Goal: Information Seeking & Learning: Learn about a topic

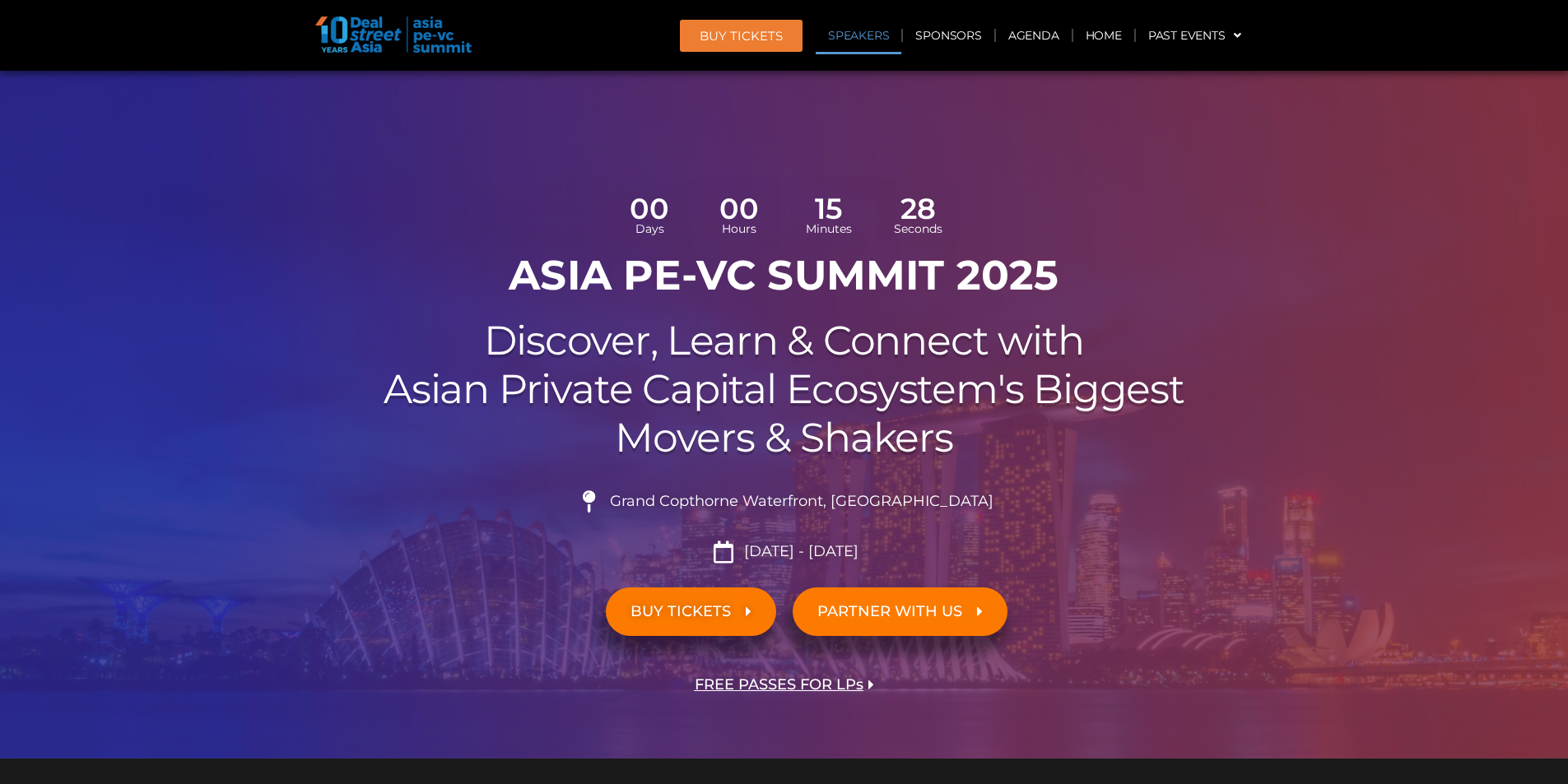
click at [877, 30] on link "Speakers" at bounding box center [858, 35] width 86 height 38
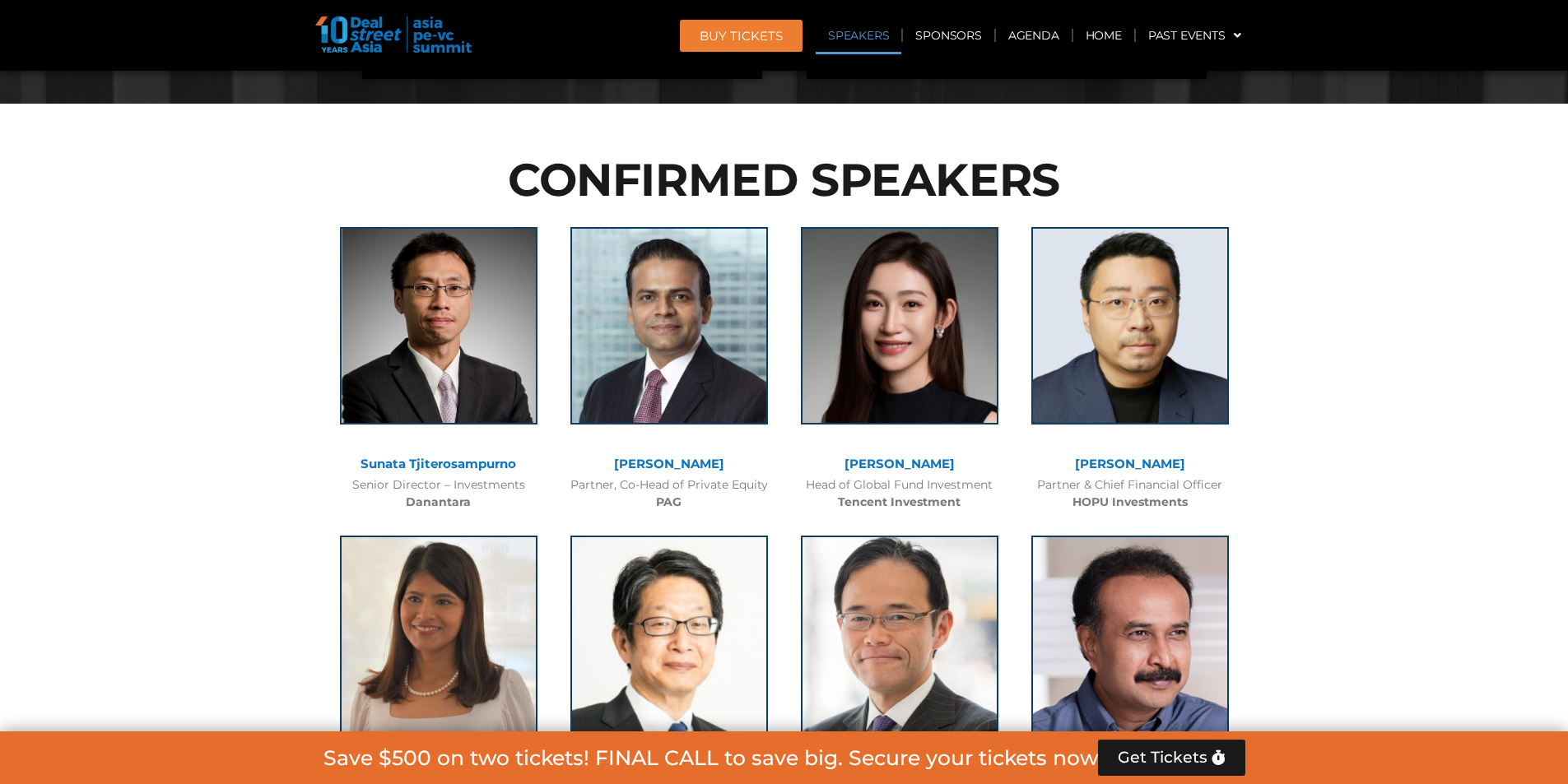
scroll to position [1878, 0]
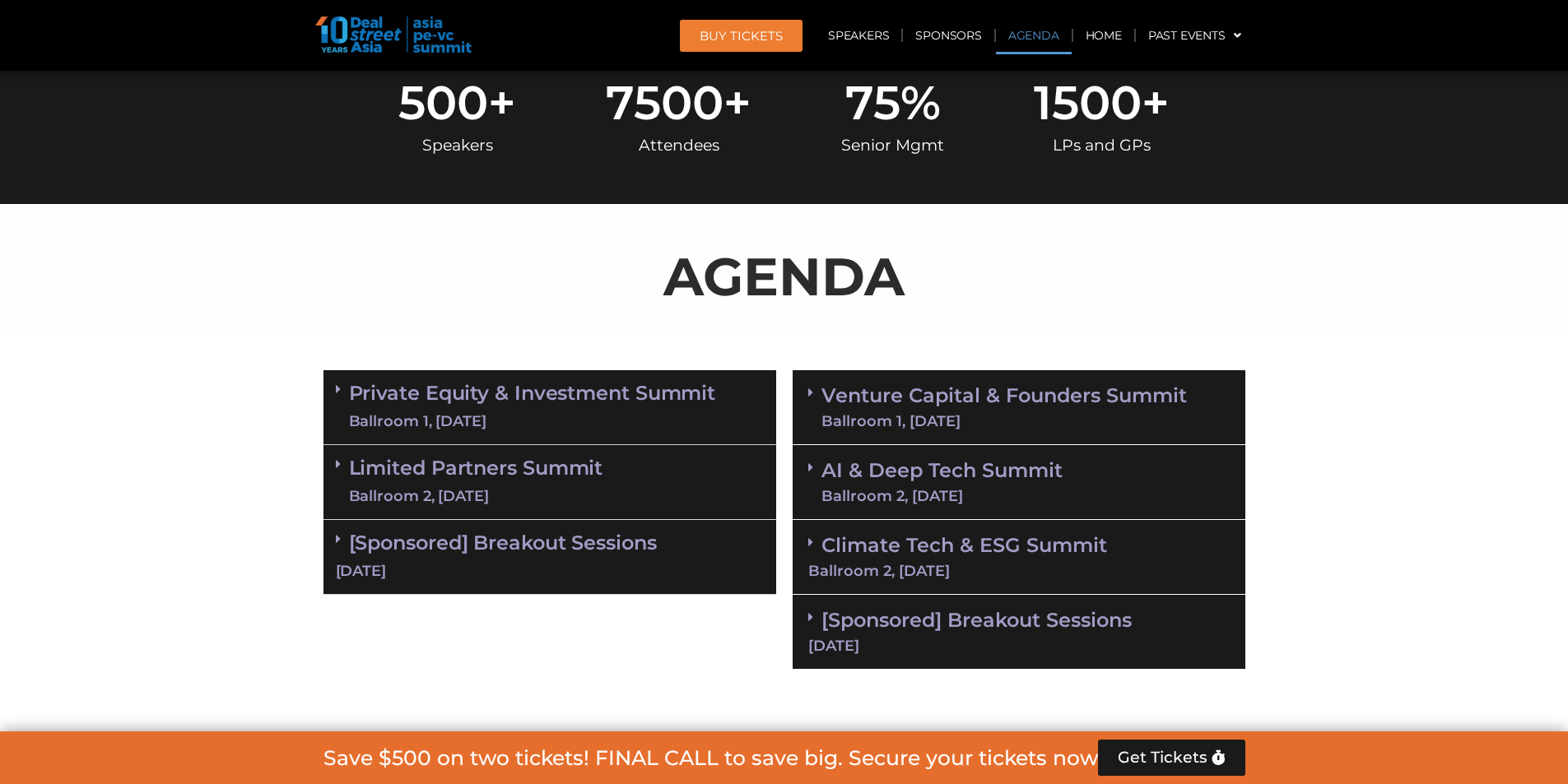
click at [1037, 36] on link "Agenda" at bounding box center [1033, 35] width 76 height 38
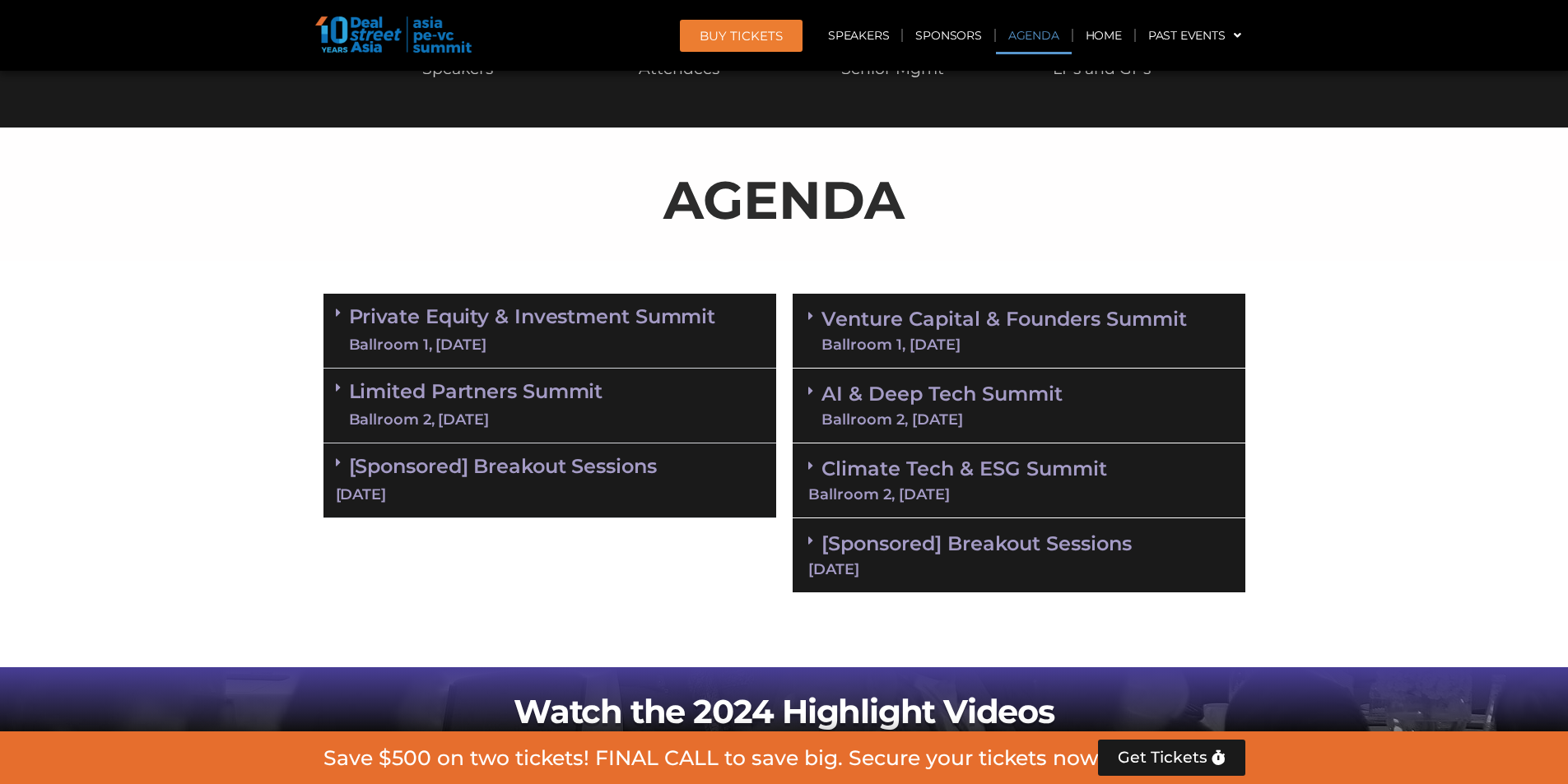
scroll to position [949, 0]
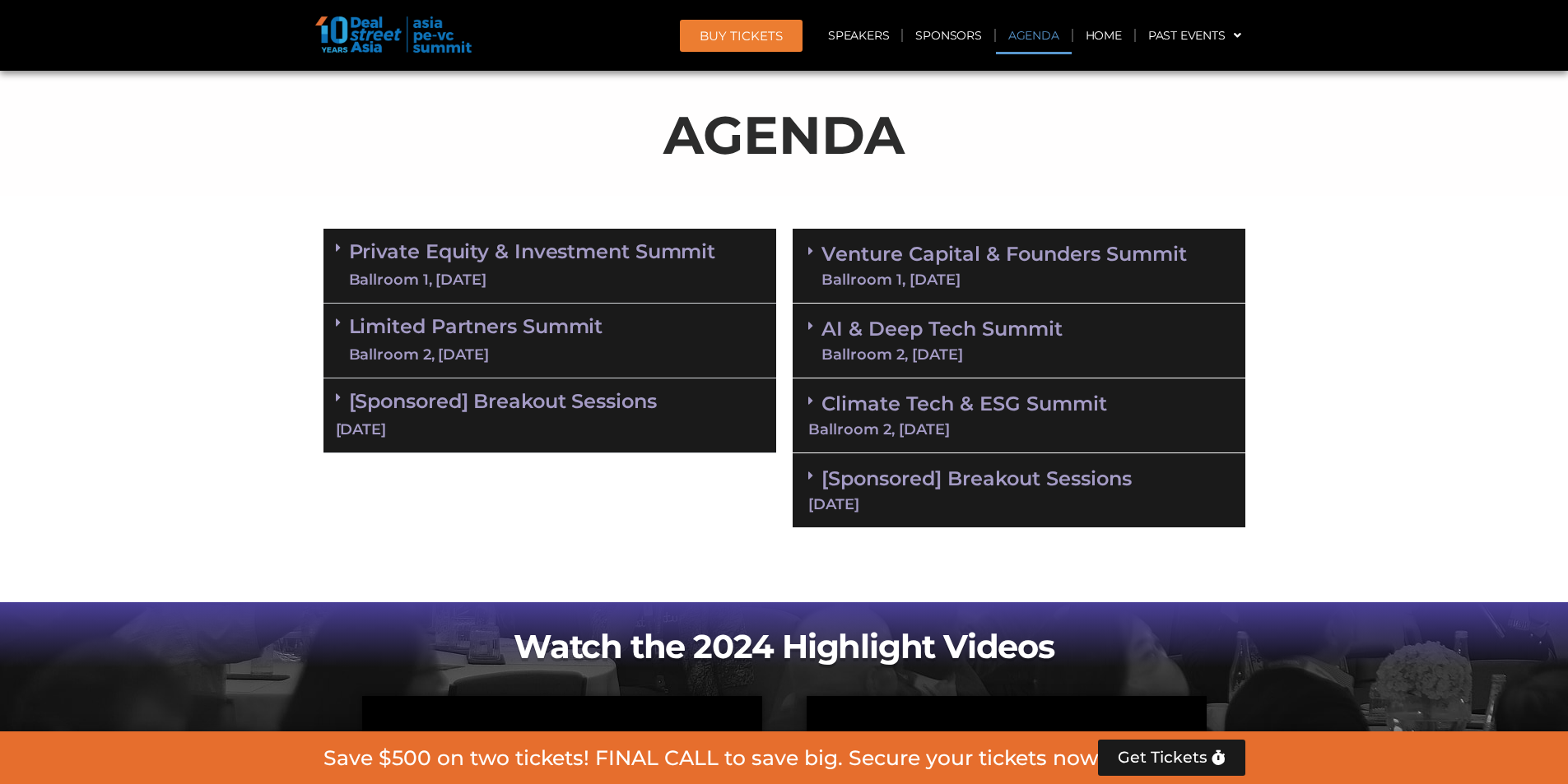
click at [616, 253] on link "Private Equity & Investment Summit Ballroom 1, 10 Sept" at bounding box center [532, 266] width 367 height 49
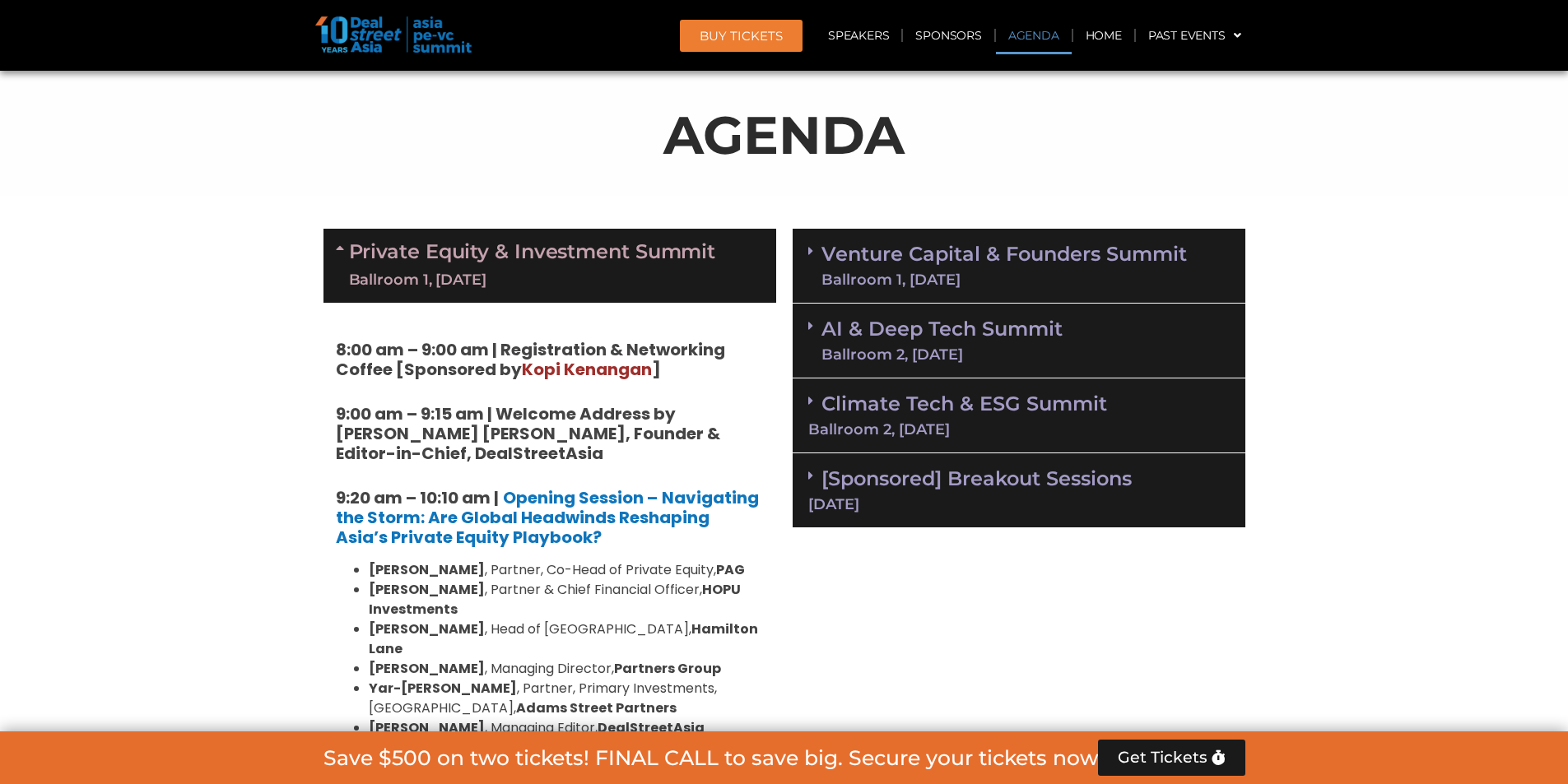
scroll to position [1033, 0]
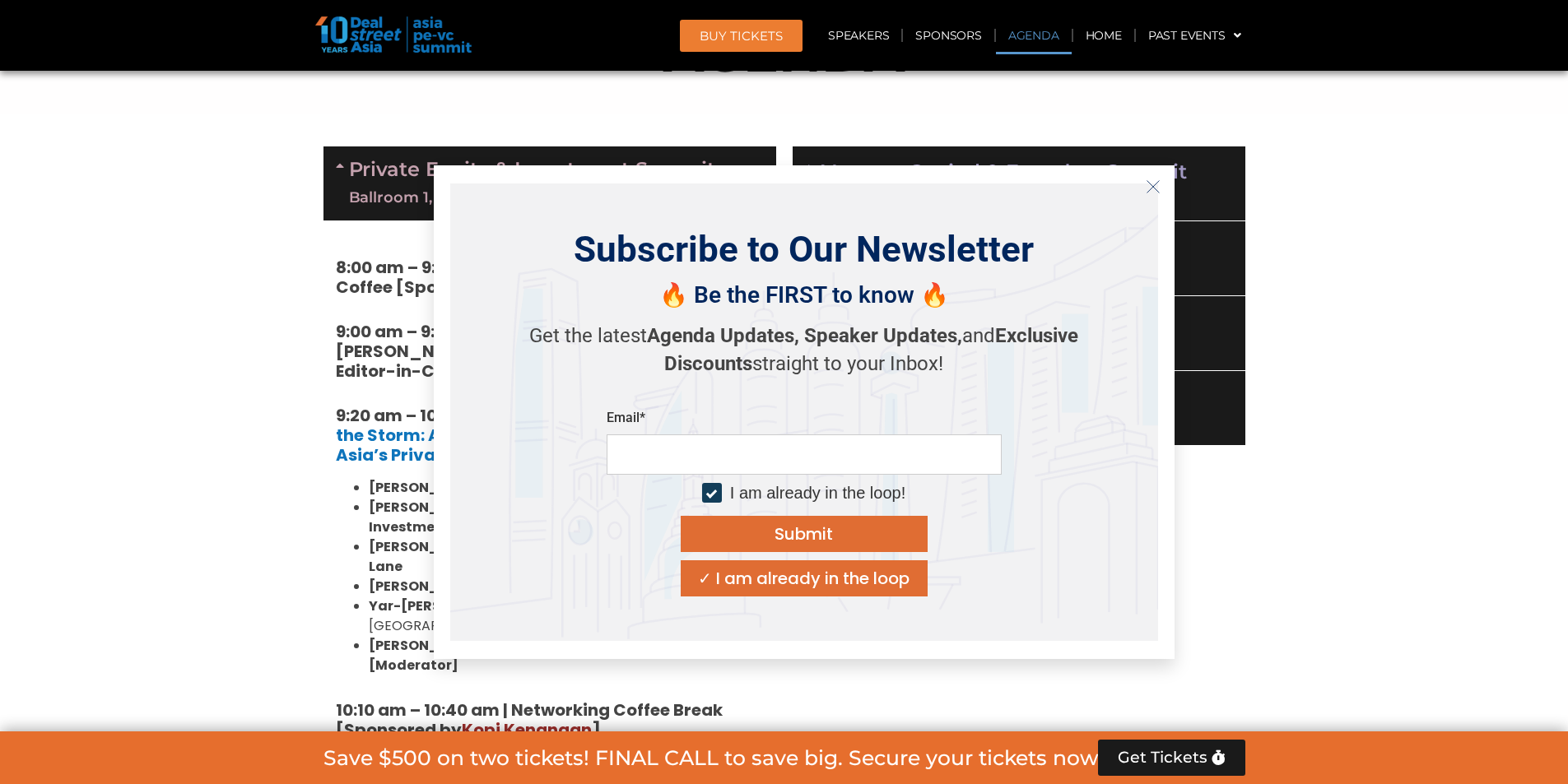
click at [1150, 188] on icon "Close" at bounding box center [1153, 187] width 15 height 15
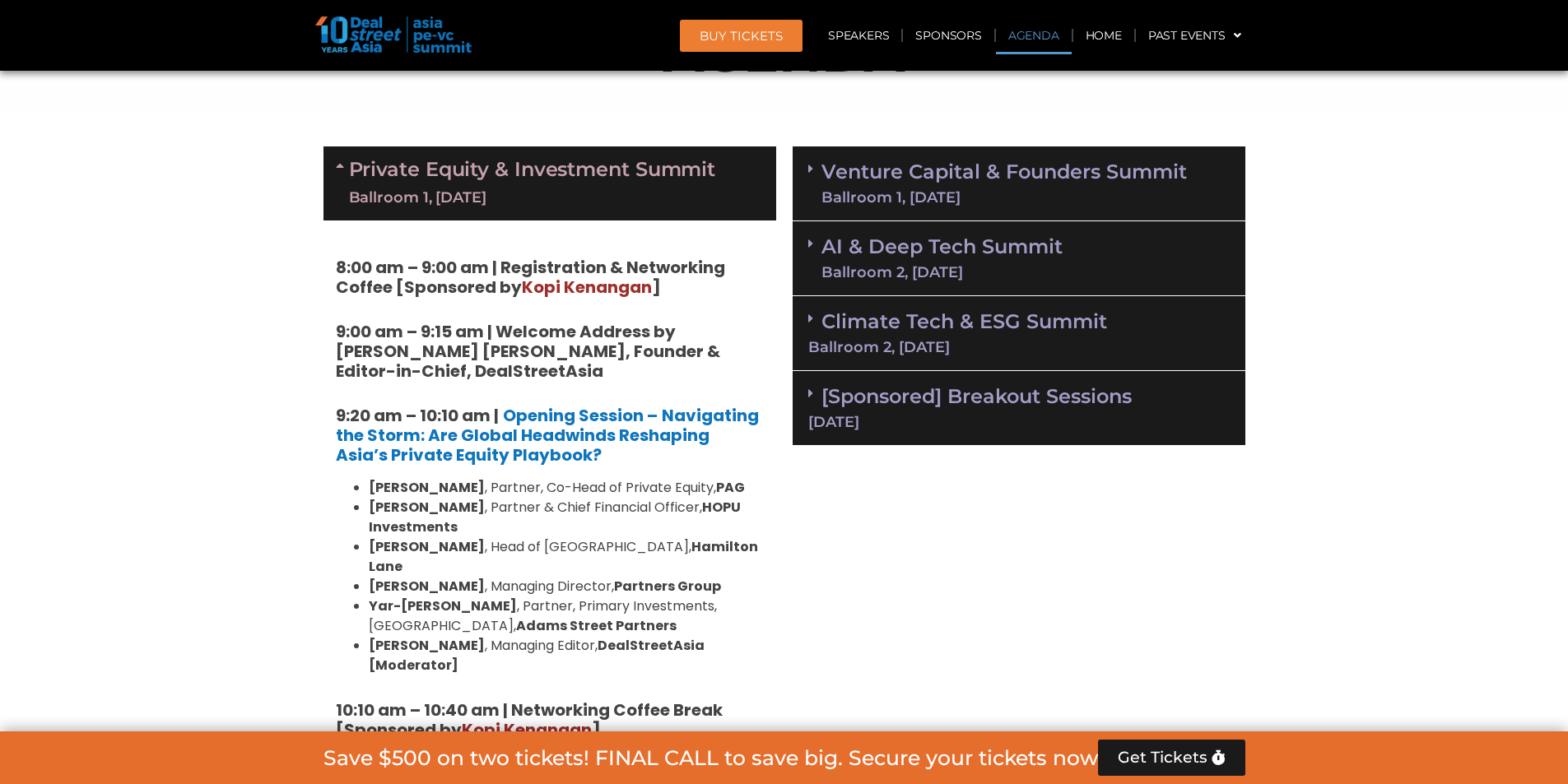
scroll to position [1115, 0]
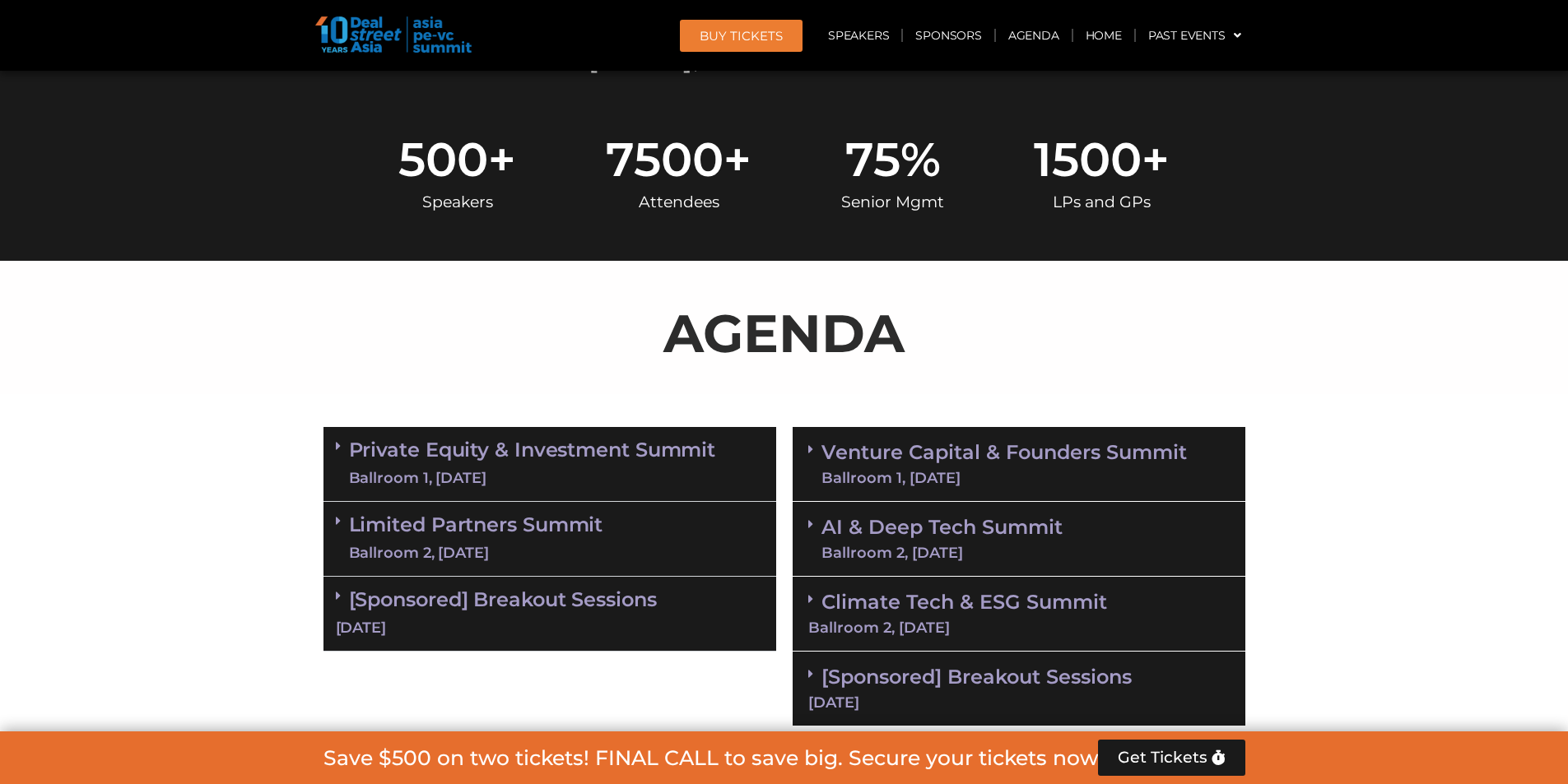
scroll to position [532, 0]
